Goal: Information Seeking & Learning: Learn about a topic

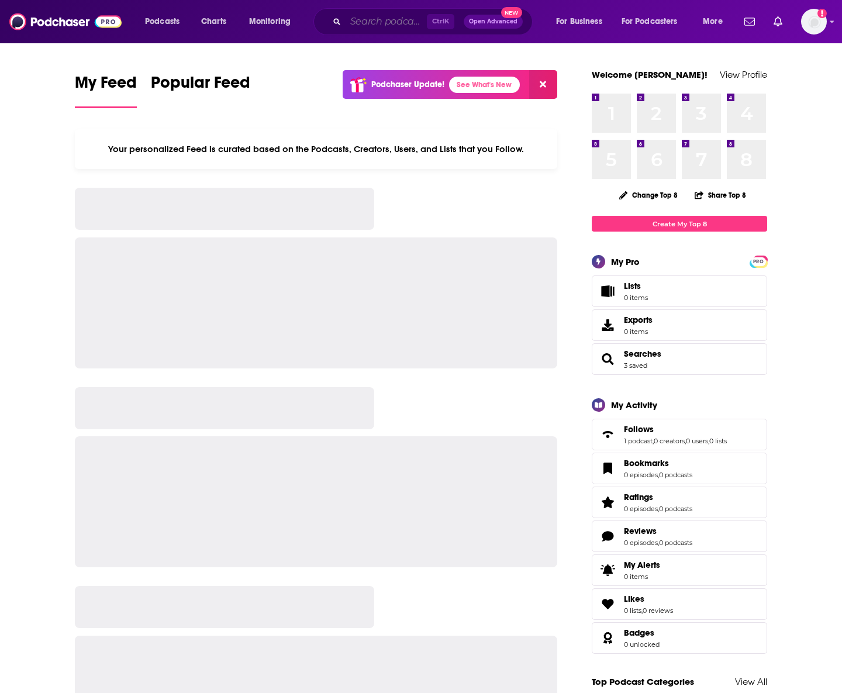
click at [357, 19] on input "Search podcasts, credits, & more..." at bounding box center [386, 21] width 81 height 19
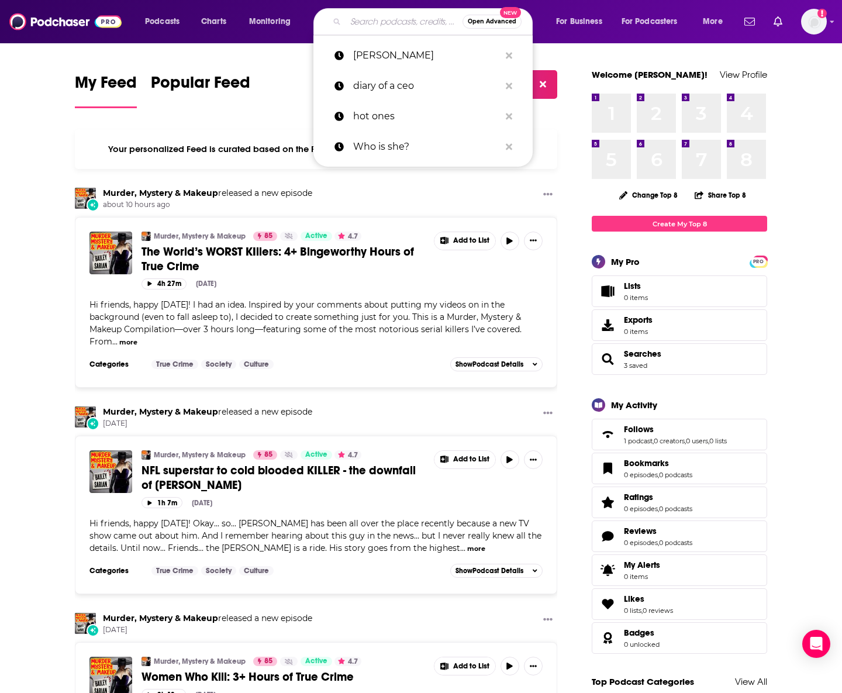
paste input "Relationsh*t with [PERSON_NAME]"
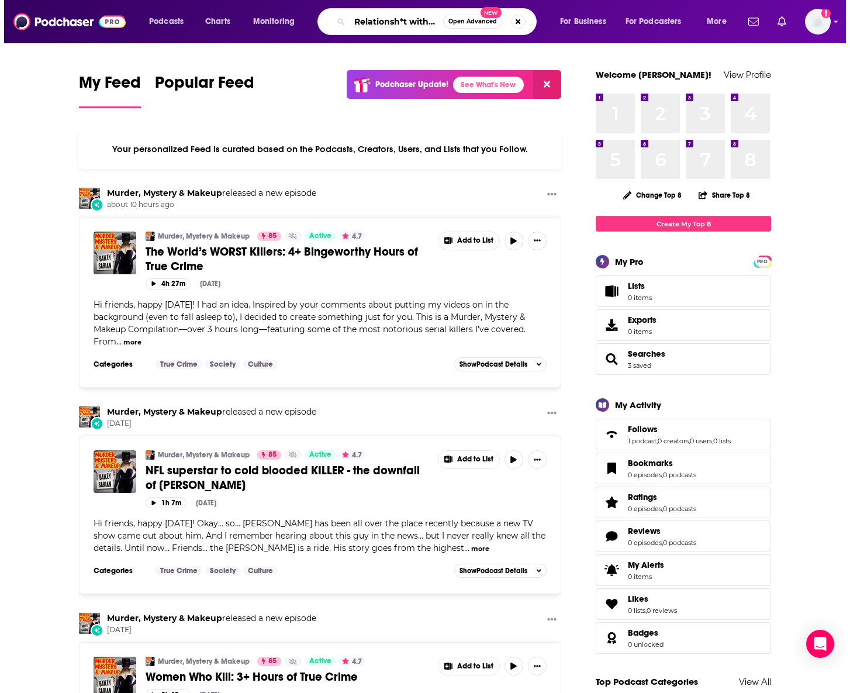
scroll to position [0, 63]
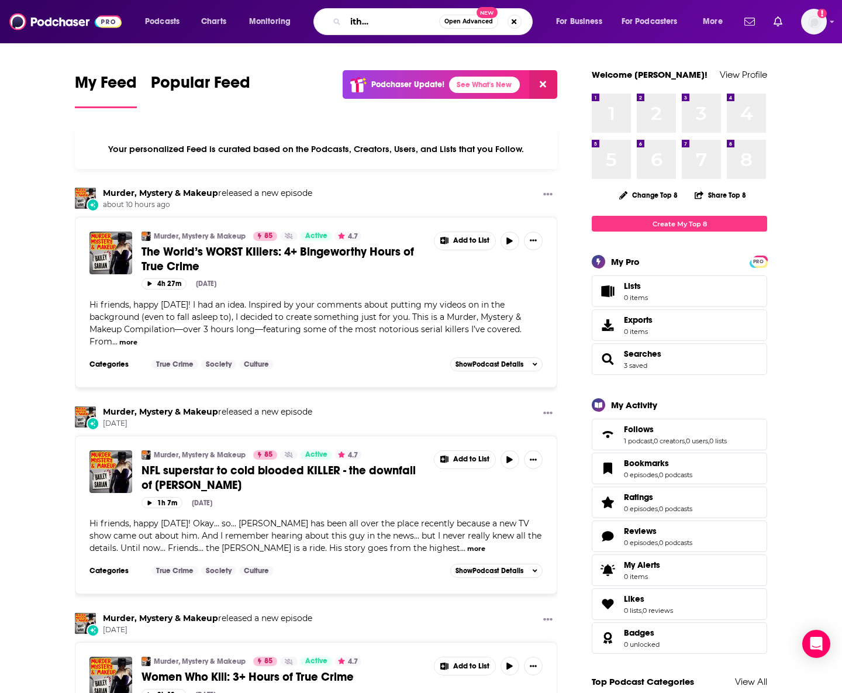
type input "Relationsh*t with [PERSON_NAME]"
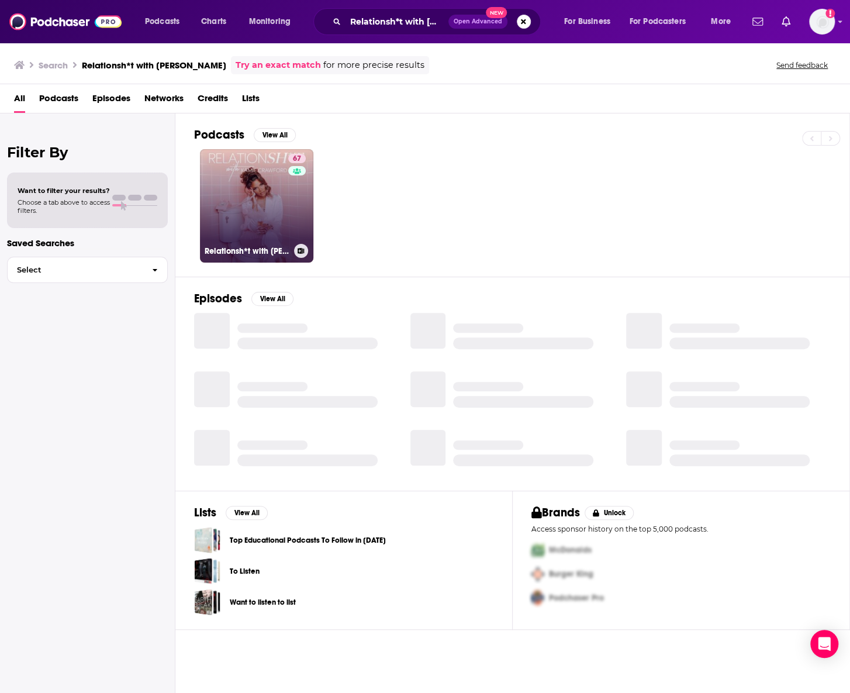
click at [218, 212] on link "67 Relationsh*t with [PERSON_NAME]" at bounding box center [256, 205] width 113 height 113
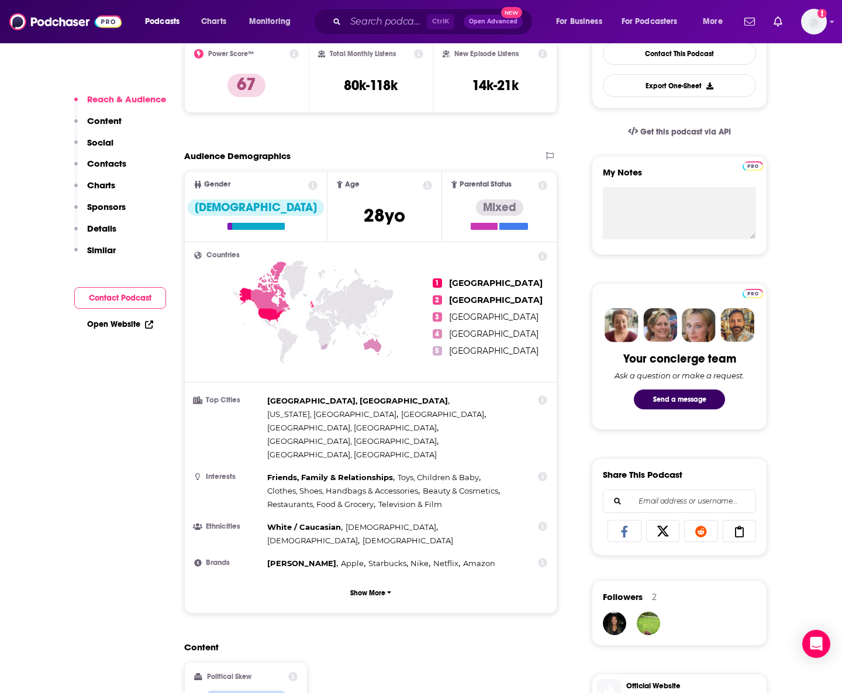
scroll to position [106, 0]
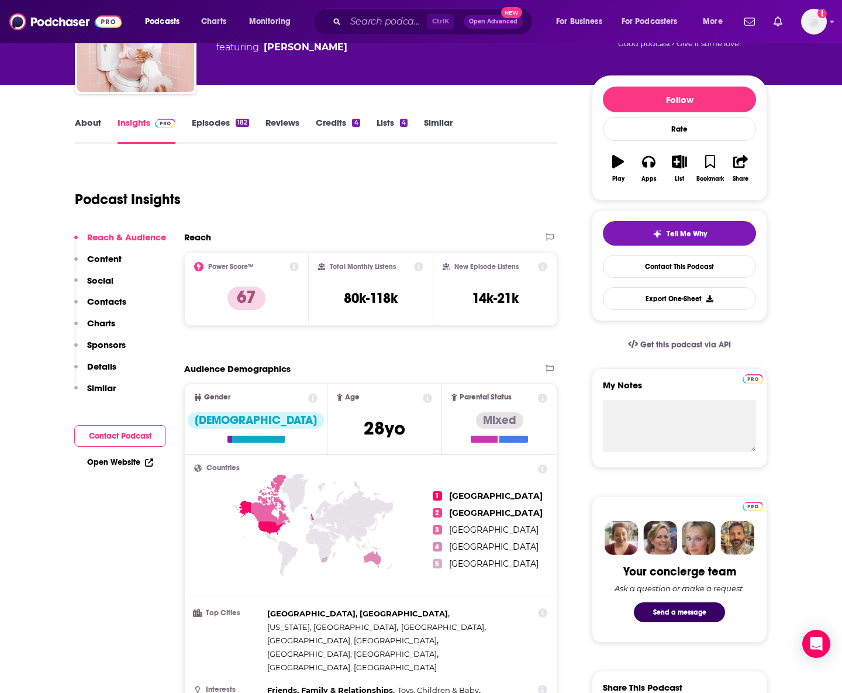
click at [429, 166] on div "Podcast Insights" at bounding box center [311, 193] width 473 height 60
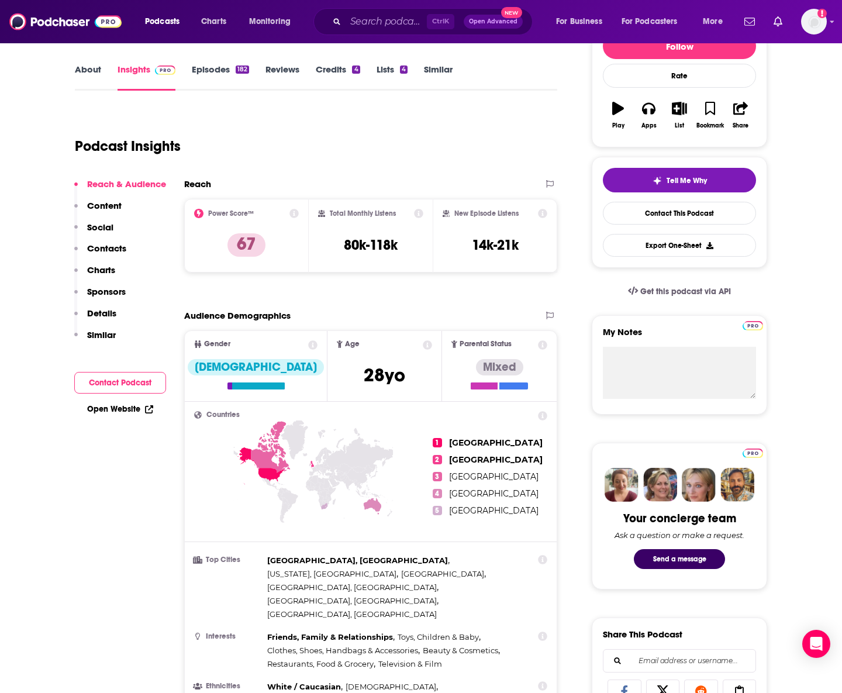
scroll to position [0, 0]
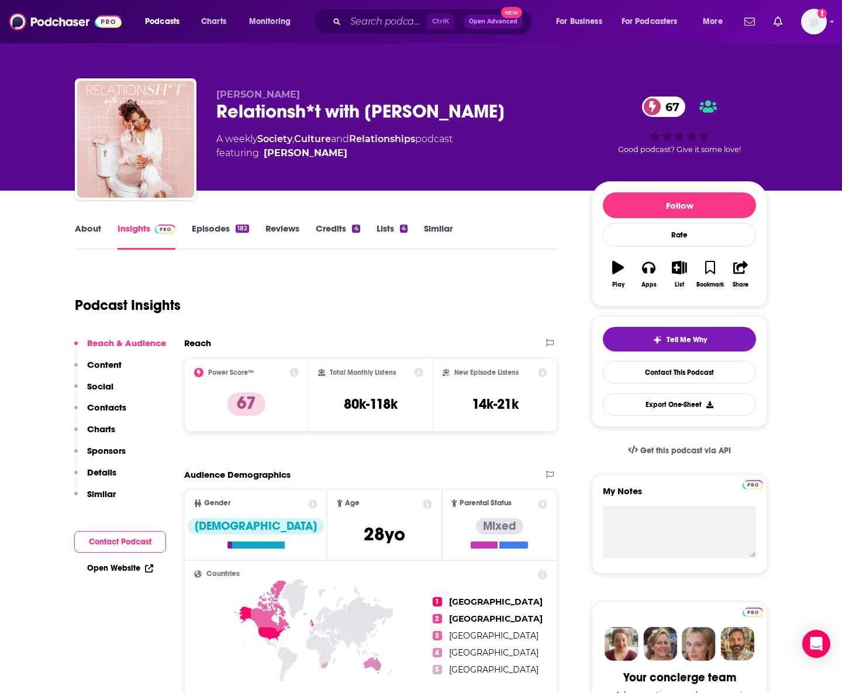
click at [399, 286] on div "Podcast Insights" at bounding box center [311, 298] width 473 height 60
drag, startPoint x: 513, startPoint y: 404, endPoint x: 474, endPoint y: 398, distance: 39.6
click at [474, 398] on h3 "14k-21k" at bounding box center [495, 404] width 47 height 18
click at [501, 408] on h3 "14k-21k" at bounding box center [495, 404] width 47 height 18
drag, startPoint x: 515, startPoint y: 404, endPoint x: 464, endPoint y: 404, distance: 50.9
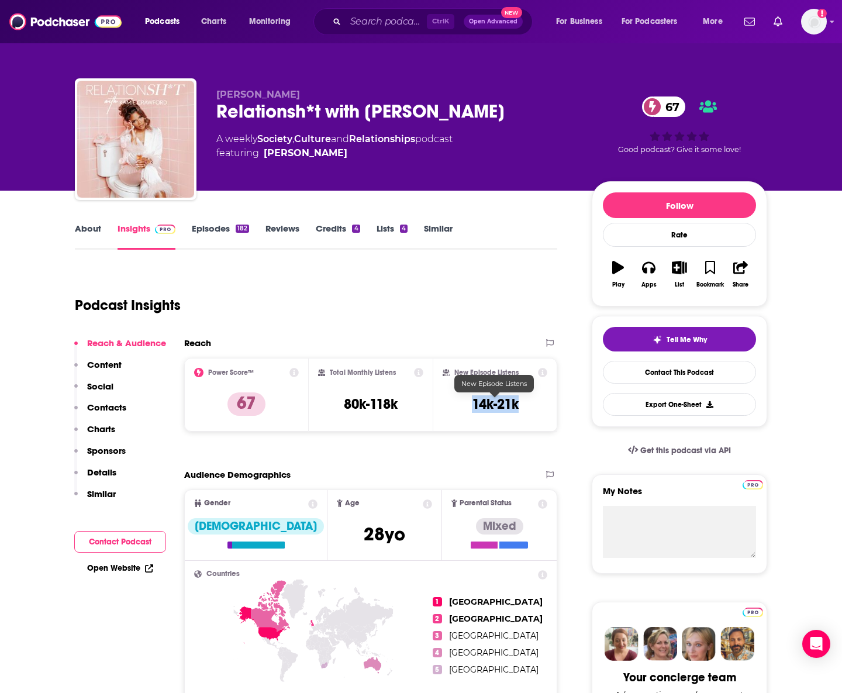
click at [464, 404] on div "New Episode Listens 14k-21k" at bounding box center [495, 395] width 105 height 54
click at [473, 405] on h3 "14k-21k" at bounding box center [495, 404] width 47 height 18
click at [508, 406] on h3 "14k-21k" at bounding box center [495, 404] width 47 height 18
click at [505, 273] on div "Podcast Insights" at bounding box center [311, 298] width 473 height 60
click at [526, 288] on div "Podcast Insights" at bounding box center [311, 298] width 473 height 60
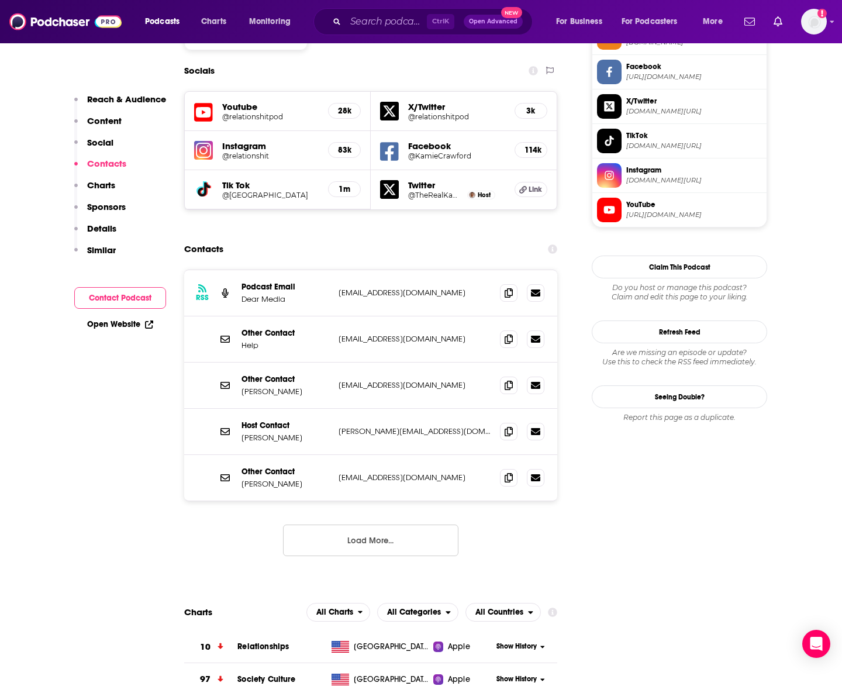
scroll to position [1010, 0]
